Goal: Task Accomplishment & Management: Complete application form

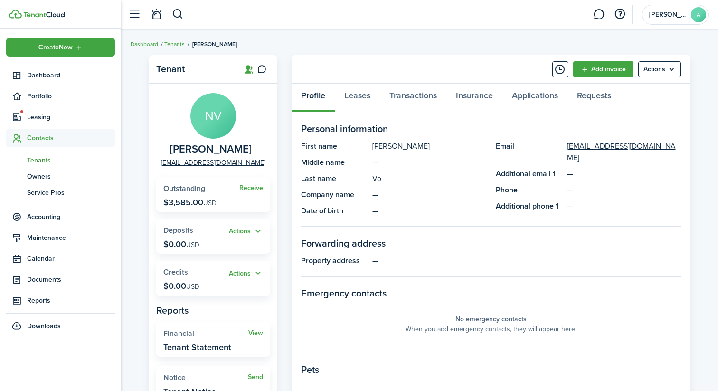
click at [66, 77] on span "Dashboard" at bounding box center [71, 75] width 88 height 10
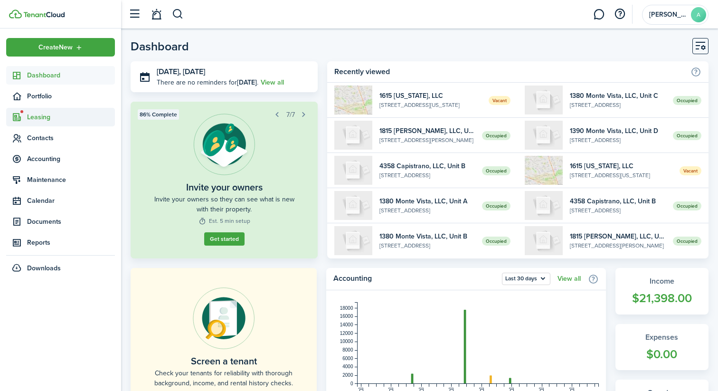
click at [55, 121] on span "Leasing" at bounding box center [71, 117] width 88 height 10
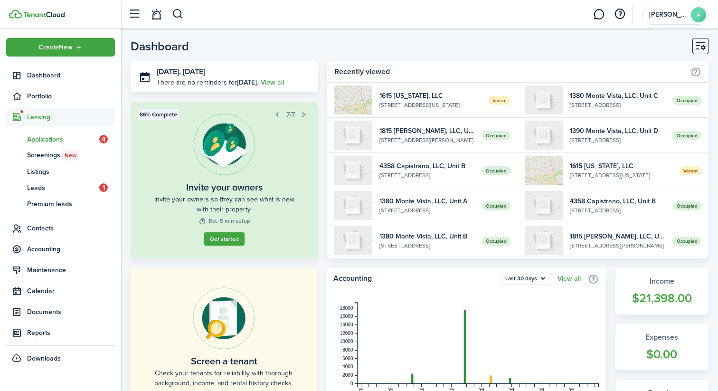
click at [63, 140] on span "Applications" at bounding box center [63, 139] width 72 height 10
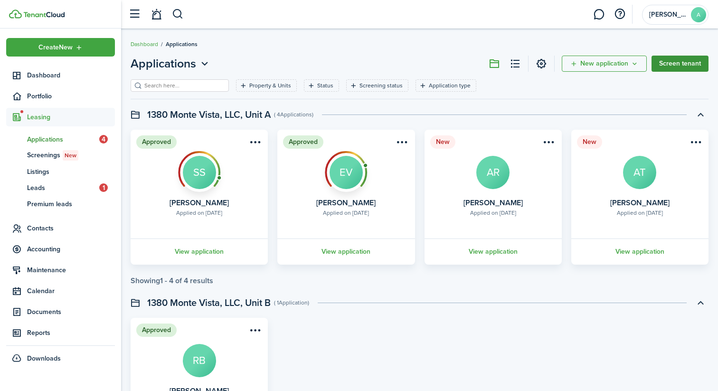
click at [669, 63] on link "Screen tenant" at bounding box center [679, 64] width 57 height 16
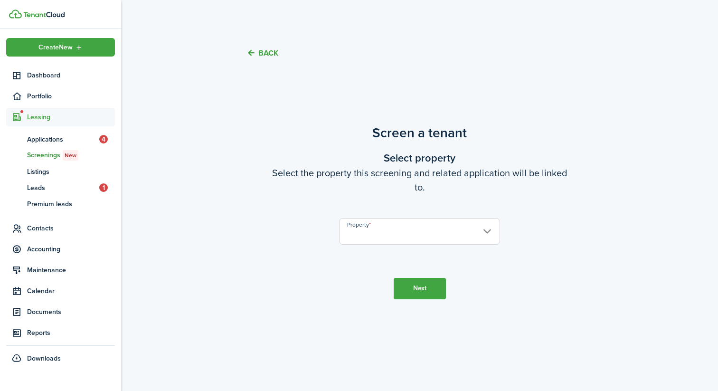
click at [410, 236] on input "Property" at bounding box center [419, 231] width 160 height 27
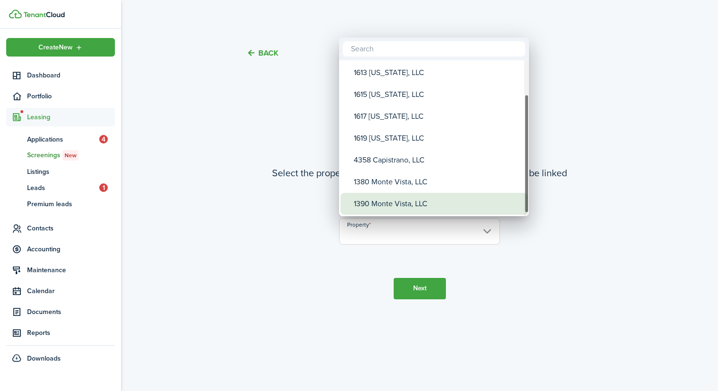
click at [400, 203] on div "1390 Monte Vista, LLC" at bounding box center [438, 204] width 168 height 22
type input "1390 Monte Vista, LLC"
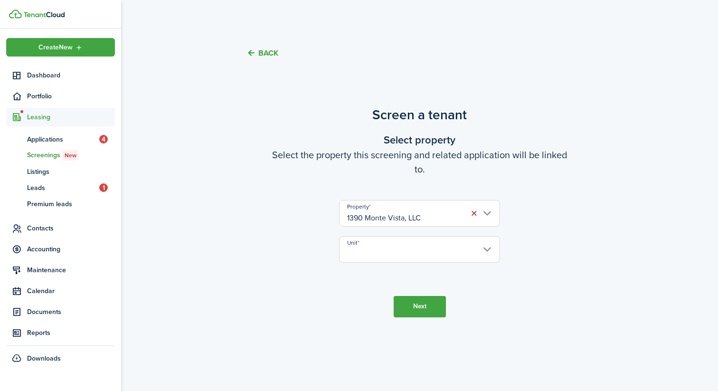
click at [368, 250] on input "Unit" at bounding box center [419, 249] width 160 height 27
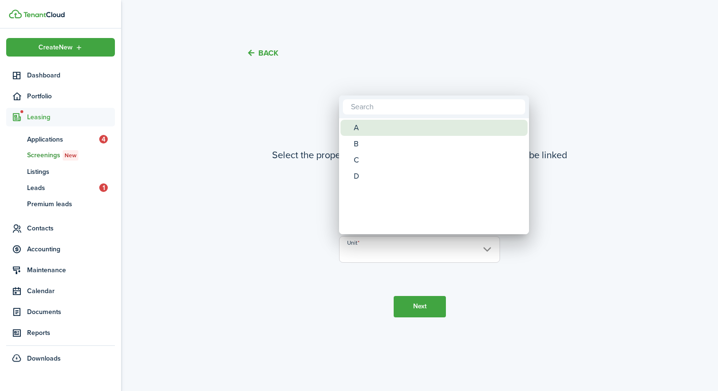
click at [369, 126] on div "A" at bounding box center [438, 128] width 168 height 16
type input "A"
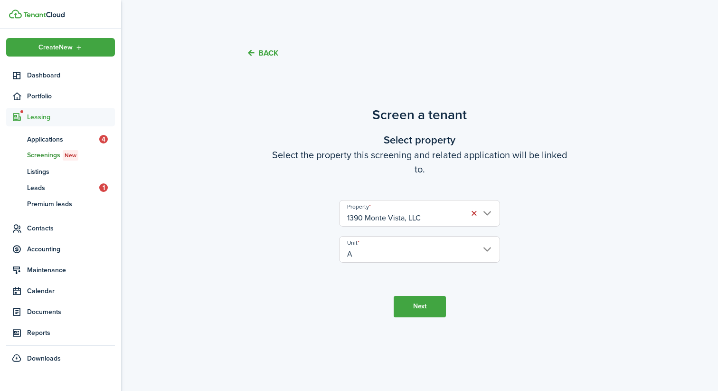
click at [422, 301] on button "Next" at bounding box center [419, 306] width 52 height 21
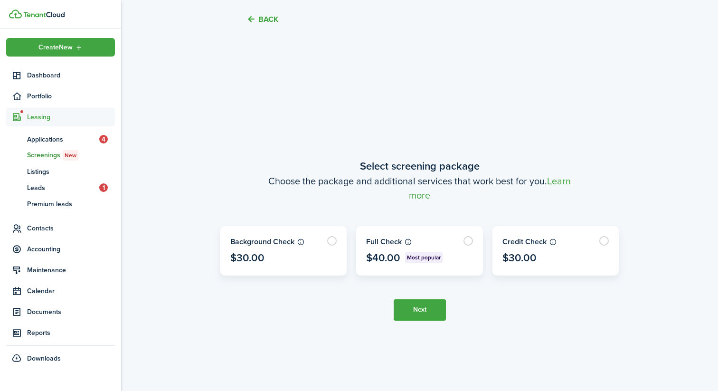
scroll to position [318, 0]
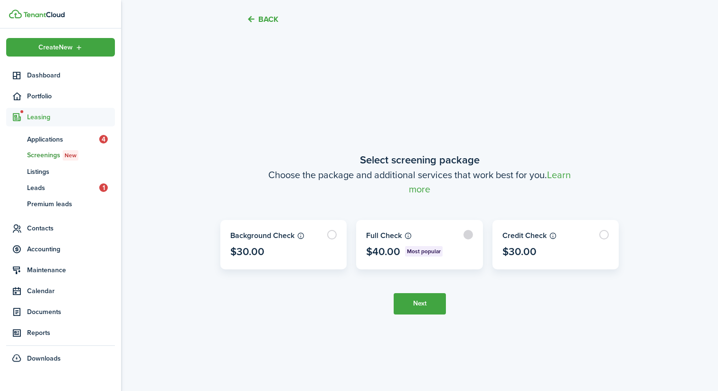
click at [402, 231] on label at bounding box center [419, 244] width 126 height 48
radio input "true"
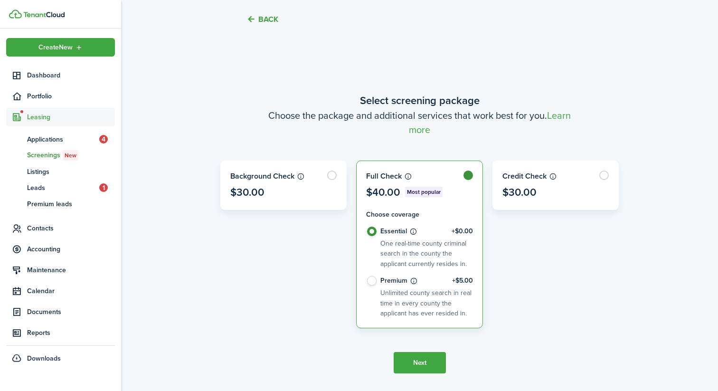
click at [404, 283] on control-radio-card-title "Premium +$5.00" at bounding box center [426, 280] width 93 height 9
radio input "false"
radio input "true"
click at [429, 356] on button "Next" at bounding box center [419, 362] width 52 height 21
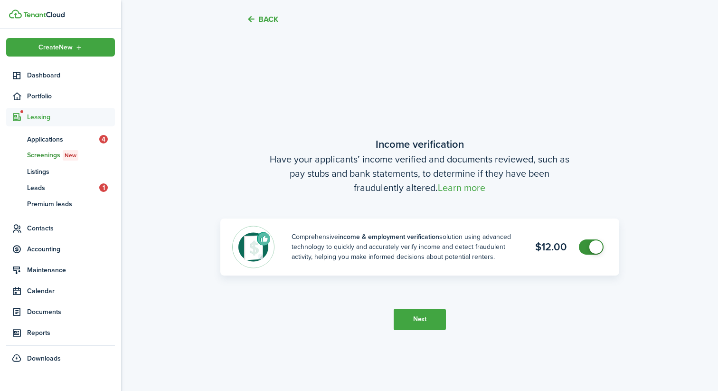
click at [420, 320] on button "Next" at bounding box center [419, 319] width 52 height 21
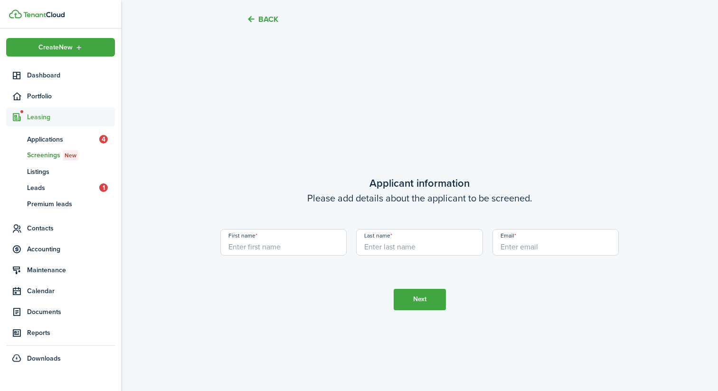
scroll to position [1099, 0]
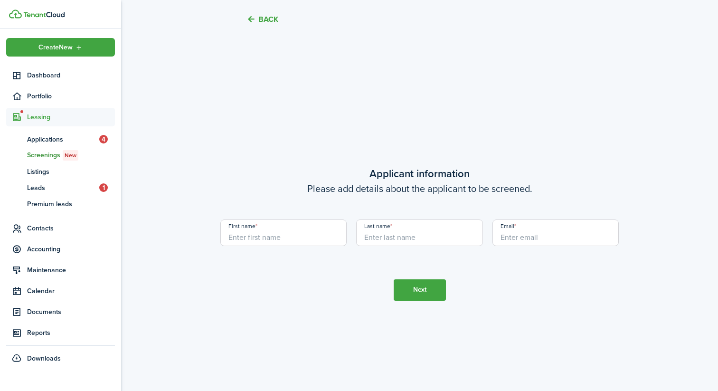
click at [305, 242] on input "First name" at bounding box center [283, 232] width 127 height 27
type input "[PERSON_NAME]"
click at [411, 243] on input "Last name" at bounding box center [419, 232] width 127 height 27
type input "[PERSON_NAME]"
type input "[EMAIL_ADDRESS][DOMAIN_NAME]"
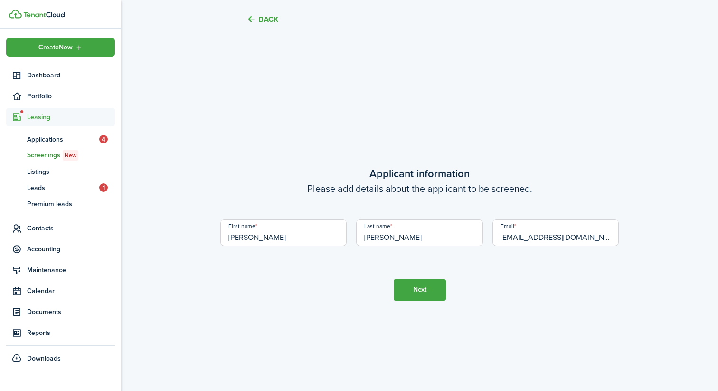
click at [489, 254] on div "Email [EMAIL_ADDRESS][DOMAIN_NAME]" at bounding box center [555, 237] width 136 height 36
click at [431, 280] on button "Next" at bounding box center [419, 289] width 52 height 21
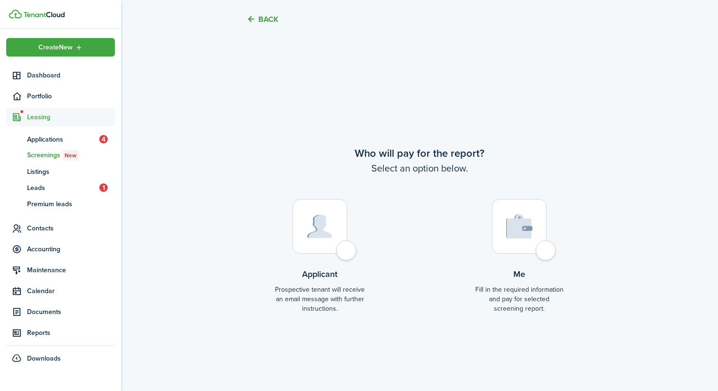
click at [334, 254] on label "Applicant Prospective tenant will receive an email message with further instruc…" at bounding box center [320, 260] width 90 height 122
radio input "true"
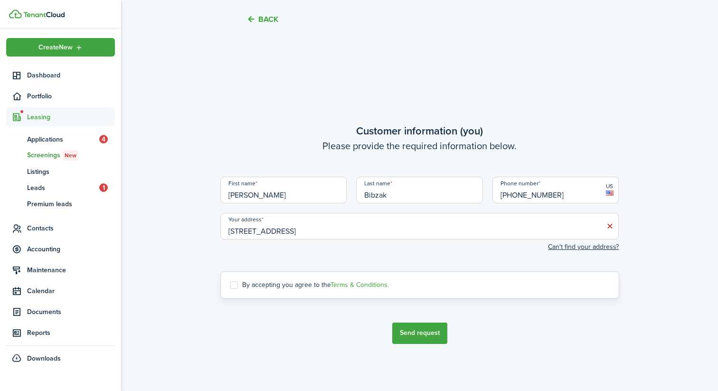
scroll to position [1880, 0]
click at [244, 284] on label "By accepting you agree to the Terms & Conditions." at bounding box center [309, 285] width 159 height 8
click at [230, 284] on input "By accepting you agree to the Terms & Conditions." at bounding box center [230, 284] width 0 height 0
checkbox input "true"
click at [404, 332] on button "Send request" at bounding box center [419, 332] width 55 height 21
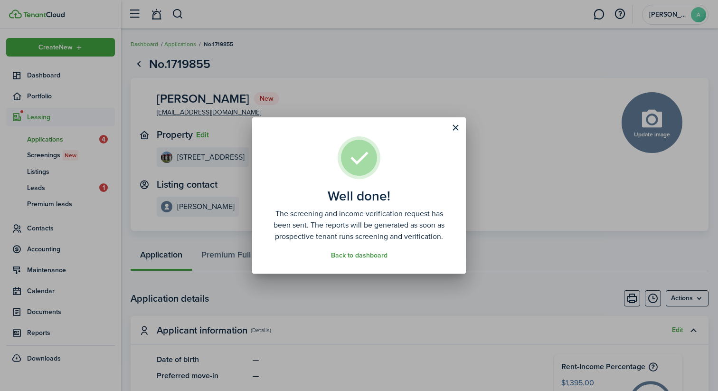
click at [370, 258] on link "Back to dashboard" at bounding box center [359, 256] width 56 height 8
